Goal: Entertainment & Leisure: Consume media (video, audio)

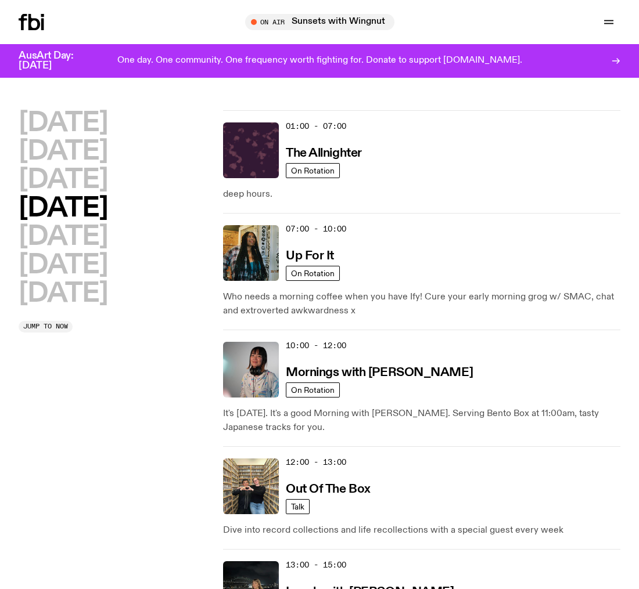
click at [45, 207] on h2 "[DATE]" at bounding box center [63, 209] width 89 height 26
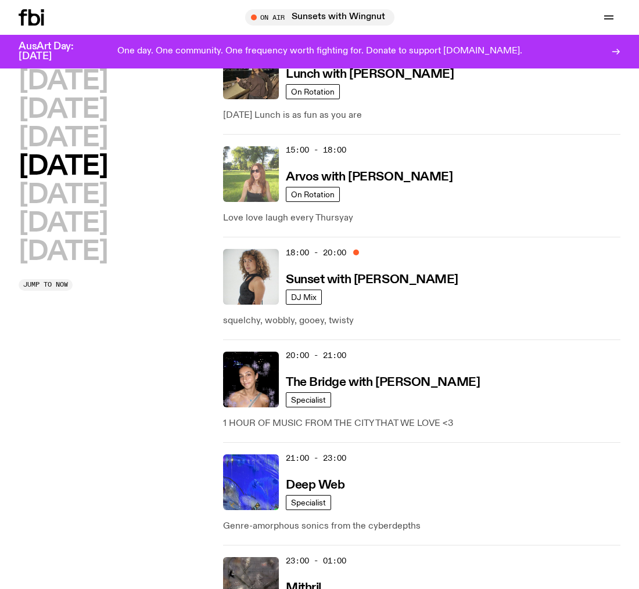
scroll to position [505, 0]
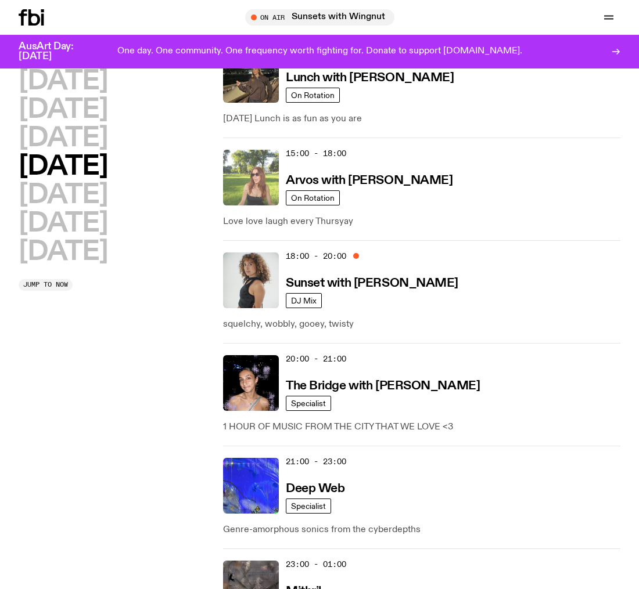
click at [251, 175] on img at bounding box center [251, 178] width 56 height 56
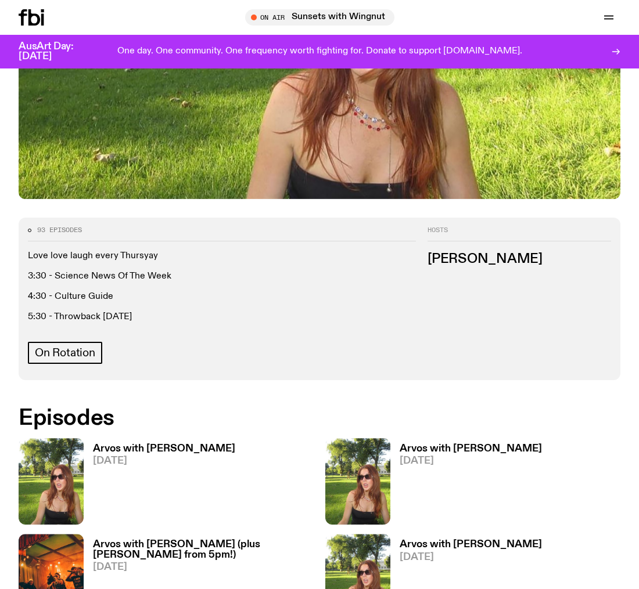
scroll to position [378, 0]
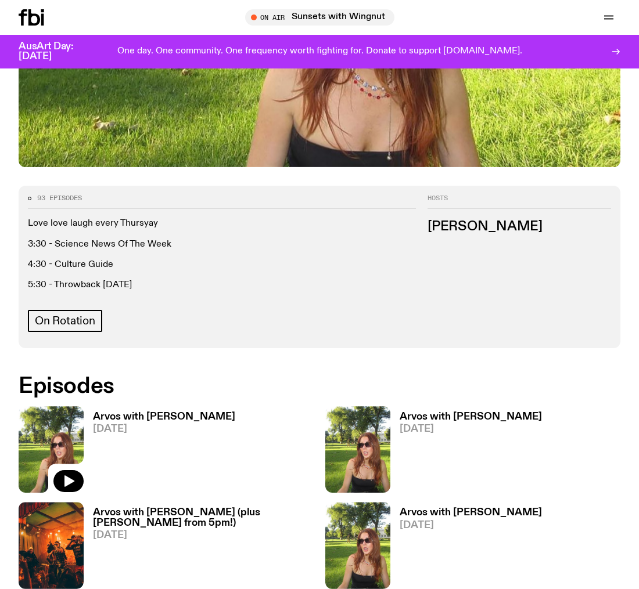
click at [28, 407] on img at bounding box center [51, 450] width 65 height 87
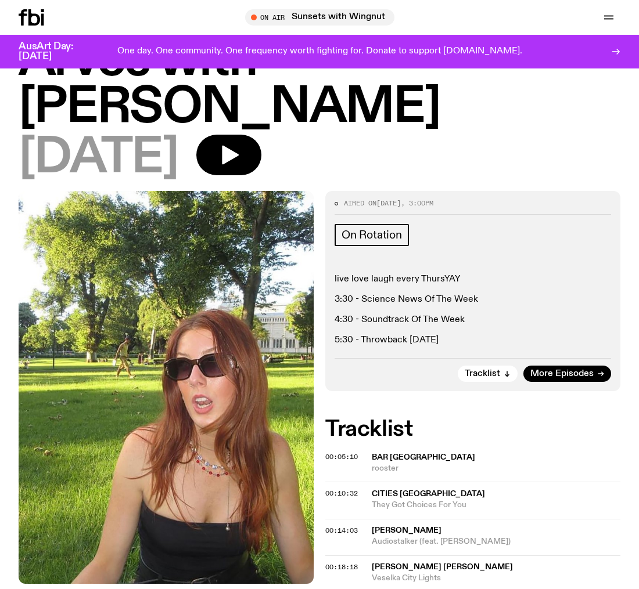
scroll to position [35, 0]
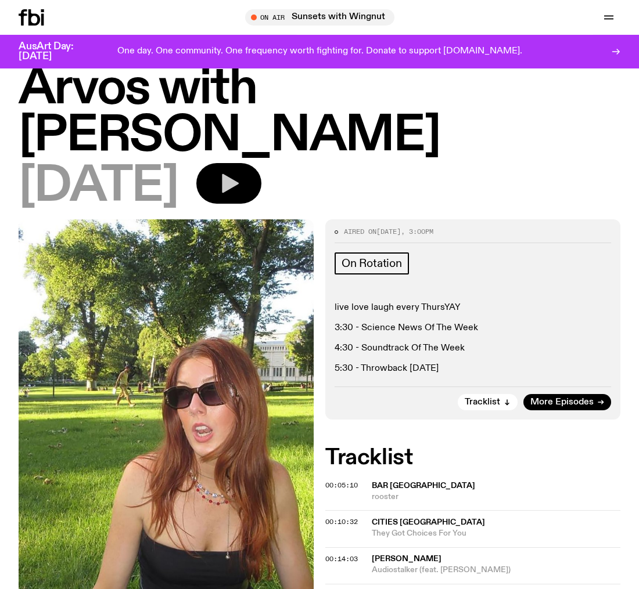
click at [240, 172] on icon "button" at bounding box center [228, 183] width 23 height 23
